Goal: Find specific page/section: Find specific page/section

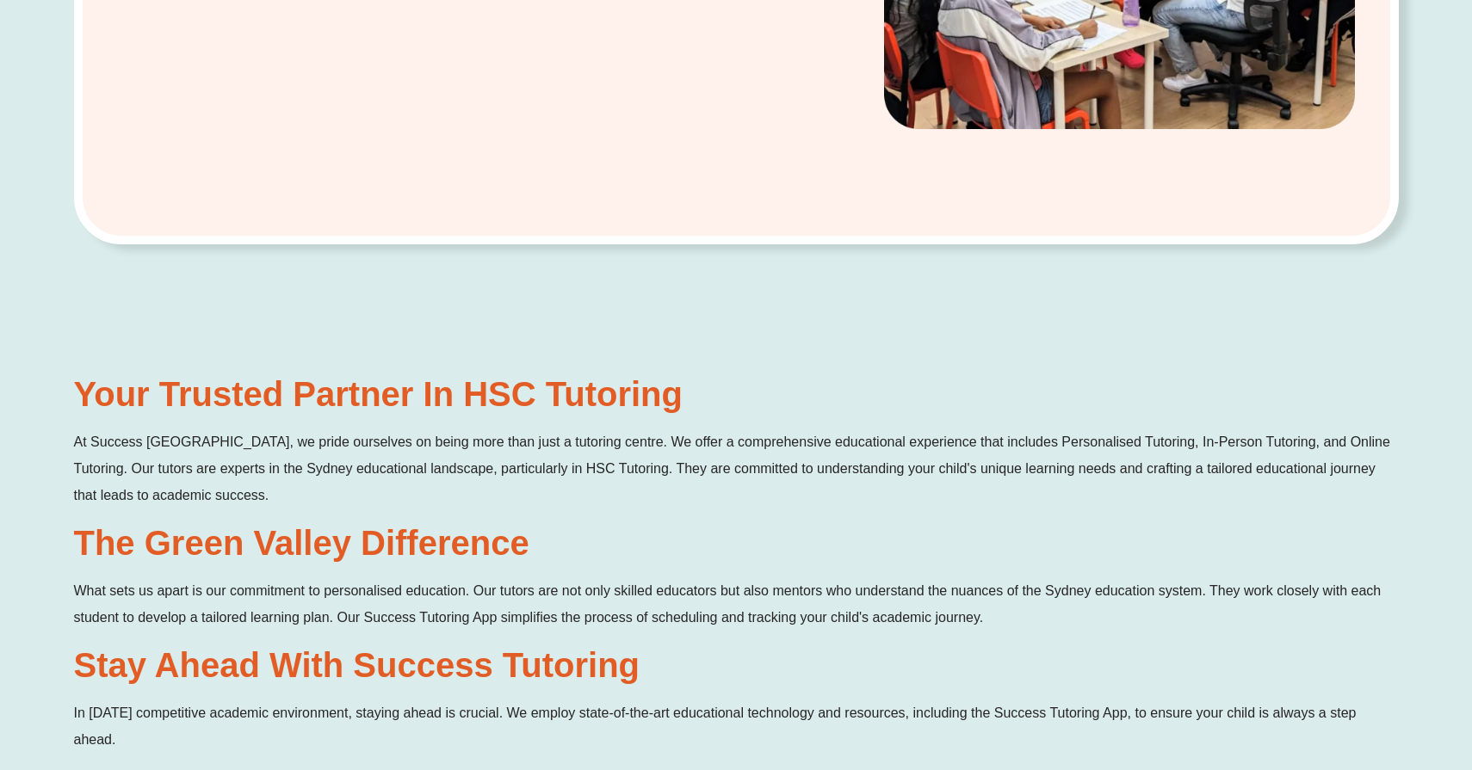
scroll to position [830, 0]
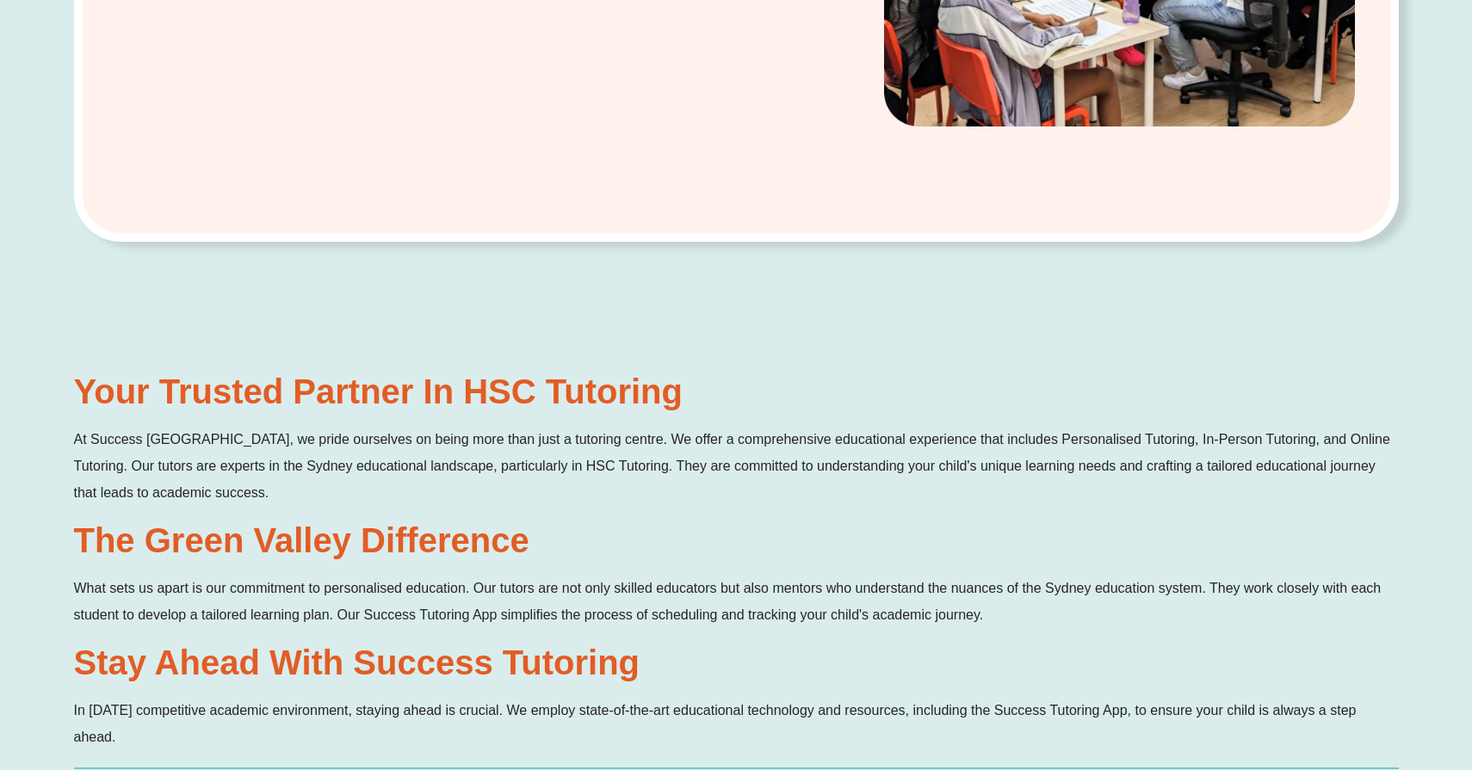
click at [269, 404] on h2 "Your Trusted Partner in HSC Tutoring" at bounding box center [736, 391] width 1325 height 34
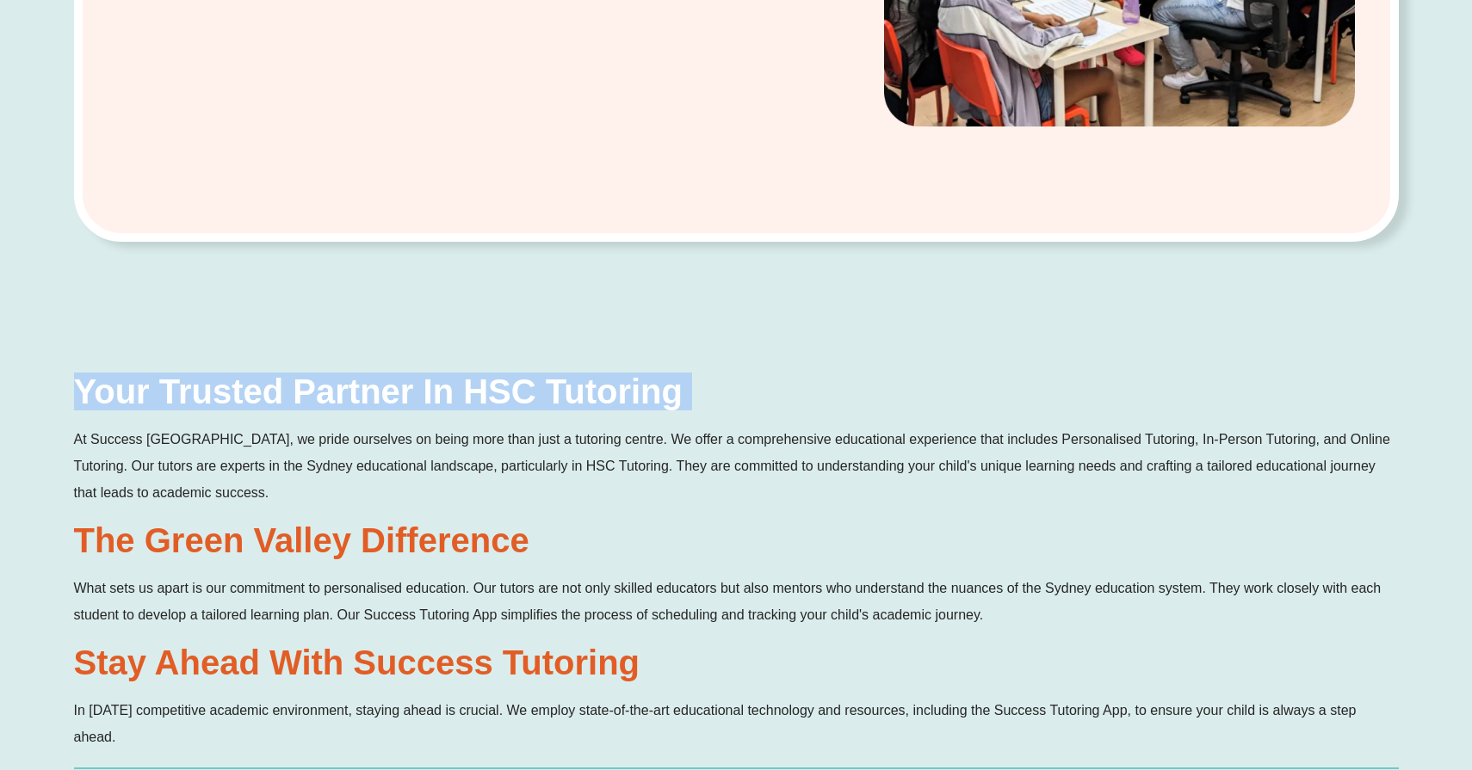
click at [269, 404] on h2 "Your Trusted Partner in HSC Tutoring" at bounding box center [736, 391] width 1325 height 34
click at [317, 404] on h2 "Your Trusted Partner in HSC Tutoring" at bounding box center [736, 391] width 1325 height 34
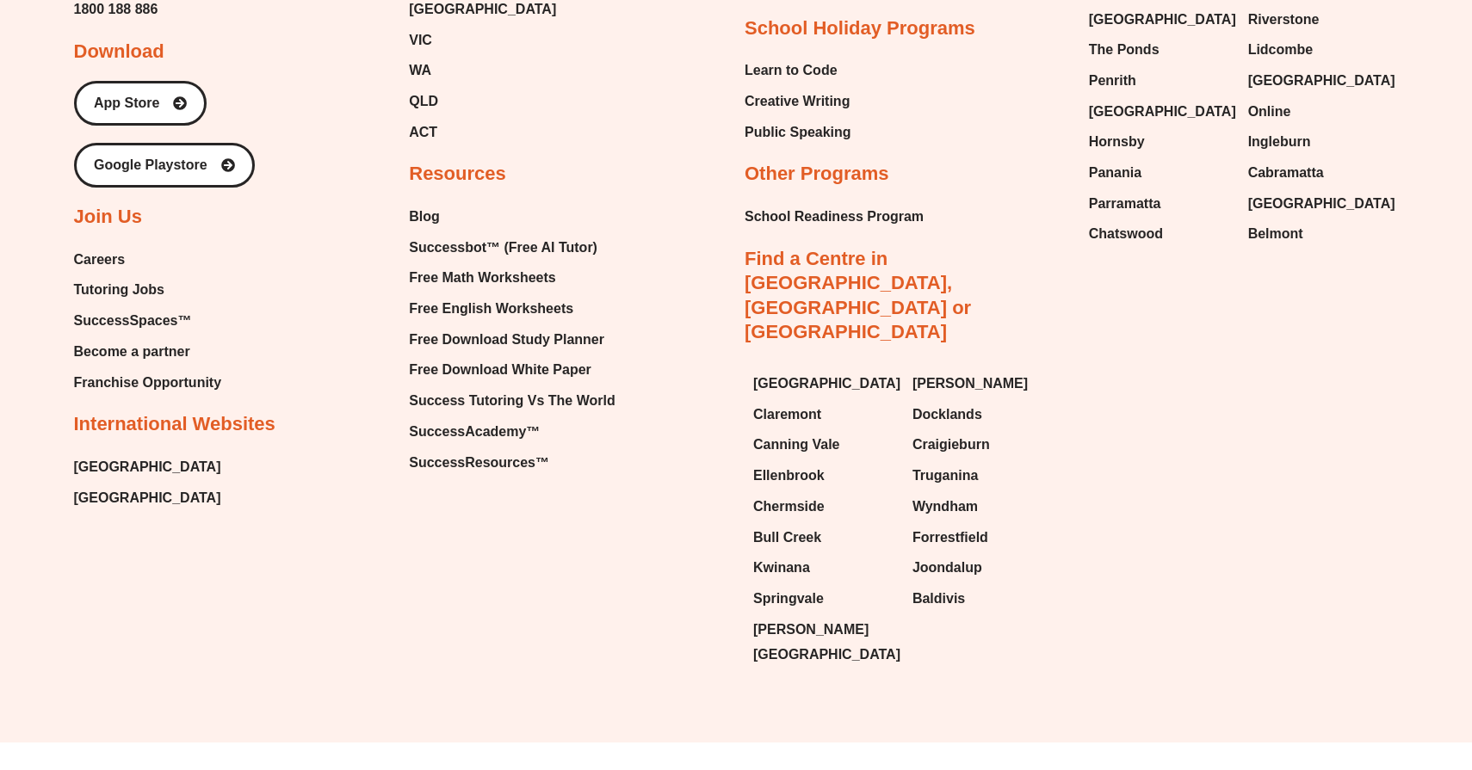
scroll to position [10271, 0]
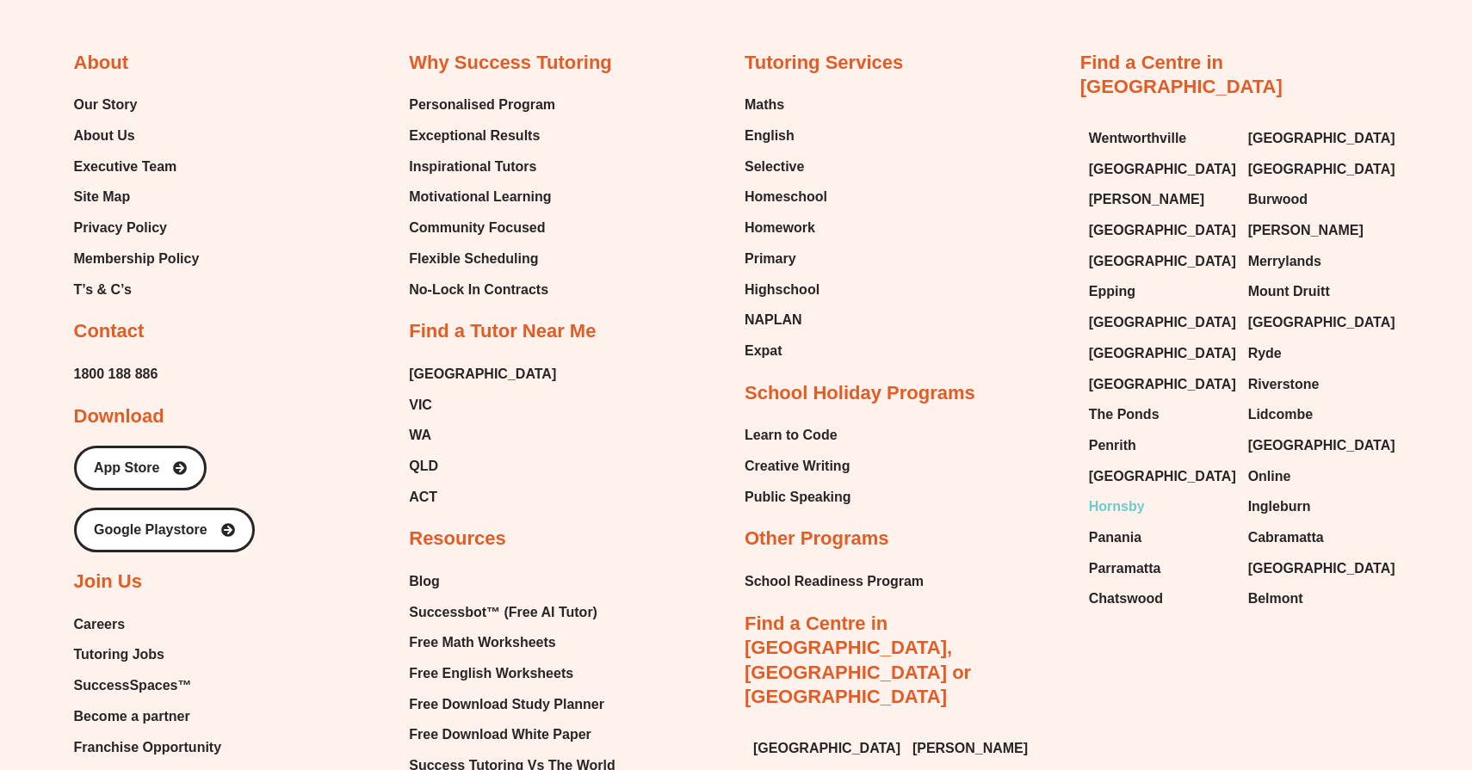
click at [1132, 511] on span "Hornsby" at bounding box center [1117, 507] width 56 height 26
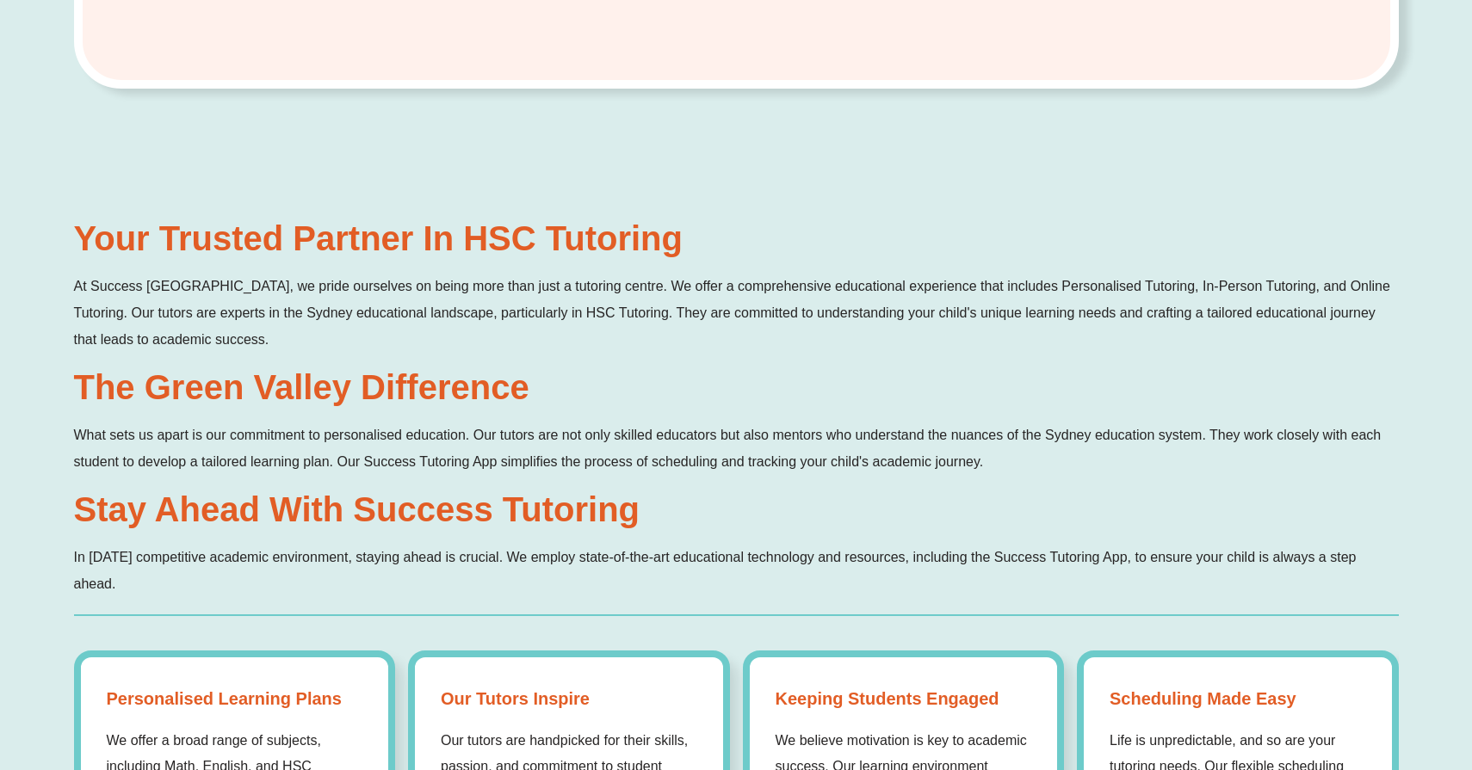
scroll to position [1047, 0]
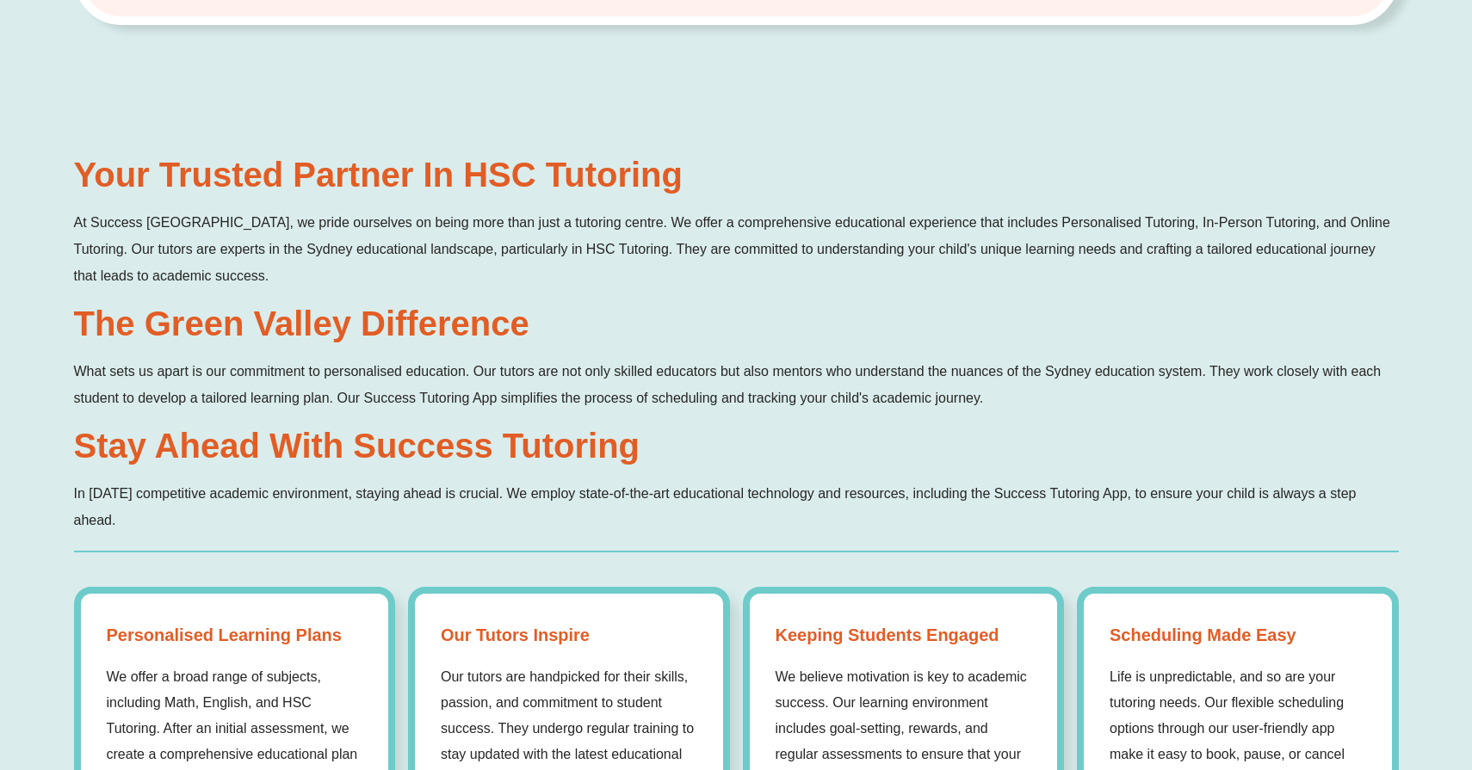
drag, startPoint x: 79, startPoint y: 178, endPoint x: 517, endPoint y: 285, distance: 450.2
click at [517, 285] on div "Your Trusted Partner in HSC Tutoring At Success Tutoring Green Valley, we pride…" at bounding box center [736, 346] width 1325 height 376
click at [517, 285] on p "At Success Tutoring Green Valley, we pride ourselves on being more than just a …" at bounding box center [736, 249] width 1325 height 80
drag, startPoint x: 297, startPoint y: 268, endPoint x: 73, endPoint y: 156, distance: 250.2
click at [72, 156] on div "Your Trusted Partner in HSC Tutoring At Success Tutoring Green Valley, we pride…" at bounding box center [736, 538] width 1472 height 894
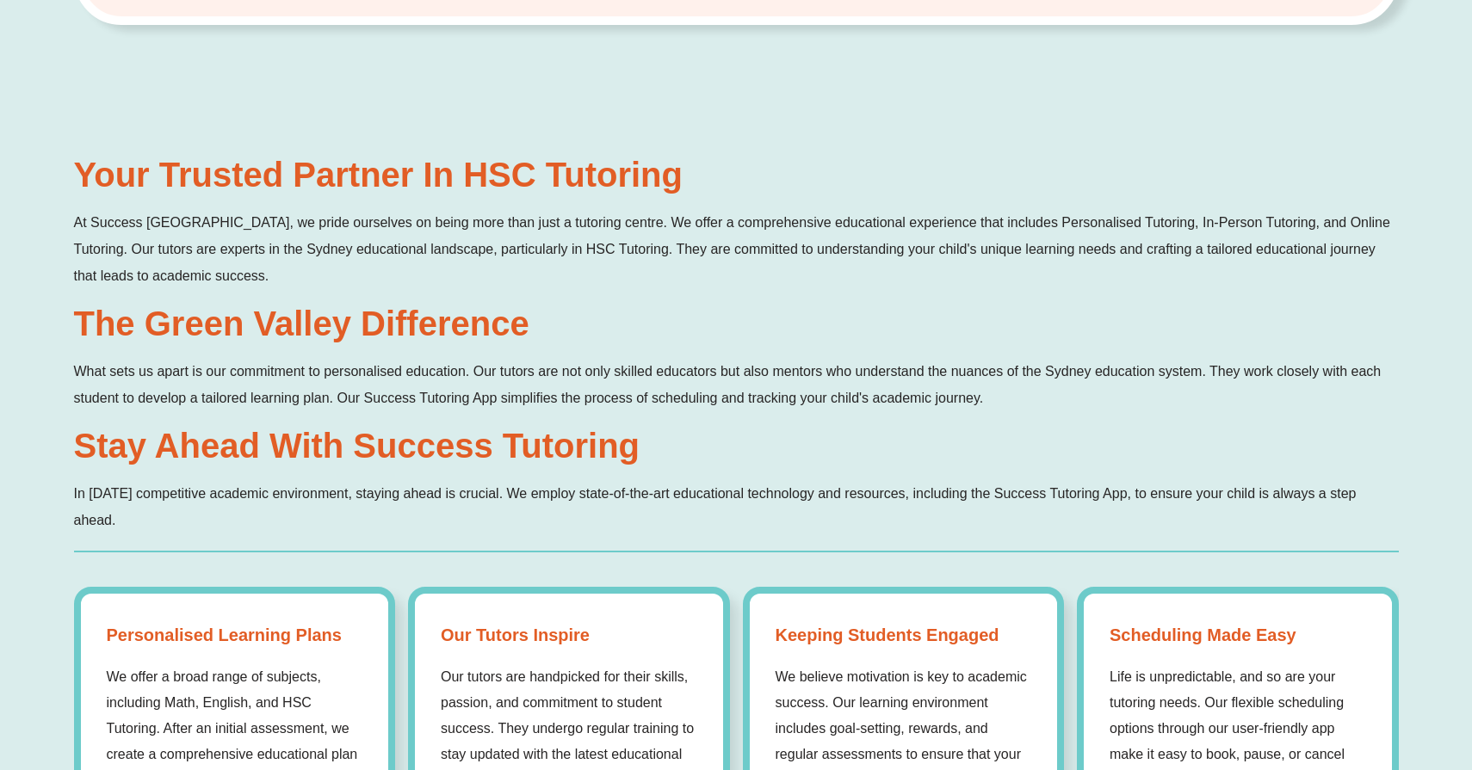
click at [96, 184] on h2 "Your Trusted Partner in HSC Tutoring" at bounding box center [736, 175] width 1325 height 34
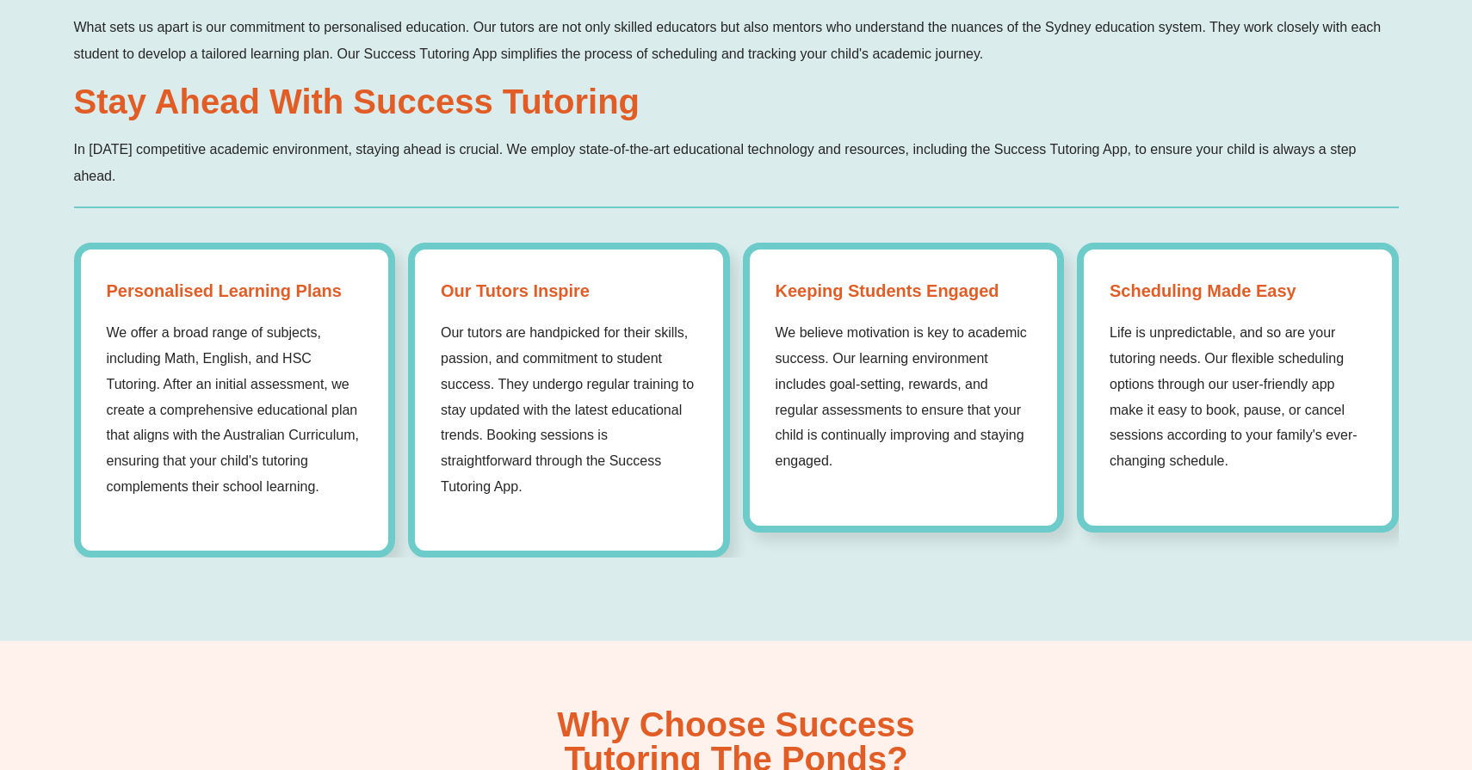
scroll to position [4718, 0]
